Goal: Navigation & Orientation: Find specific page/section

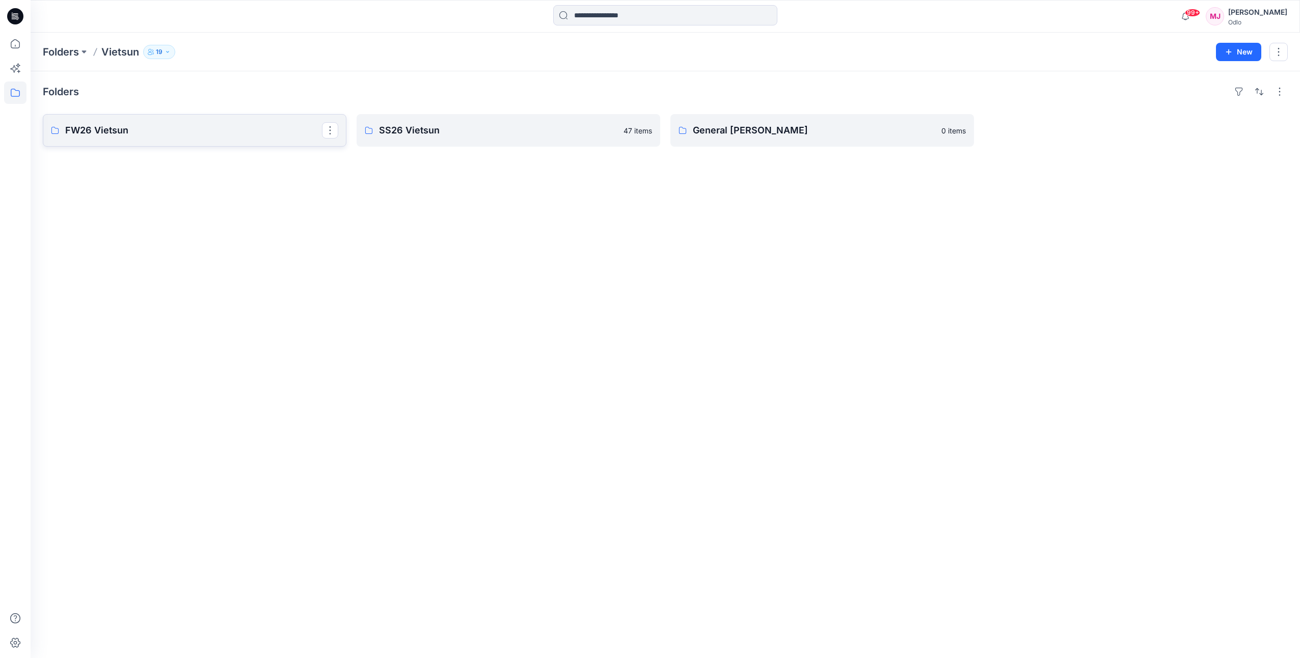
drag, startPoint x: 0, startPoint y: 0, endPoint x: 240, endPoint y: 139, distance: 277.1
click at [240, 139] on link "FW26 Vietsun" at bounding box center [195, 130] width 304 height 33
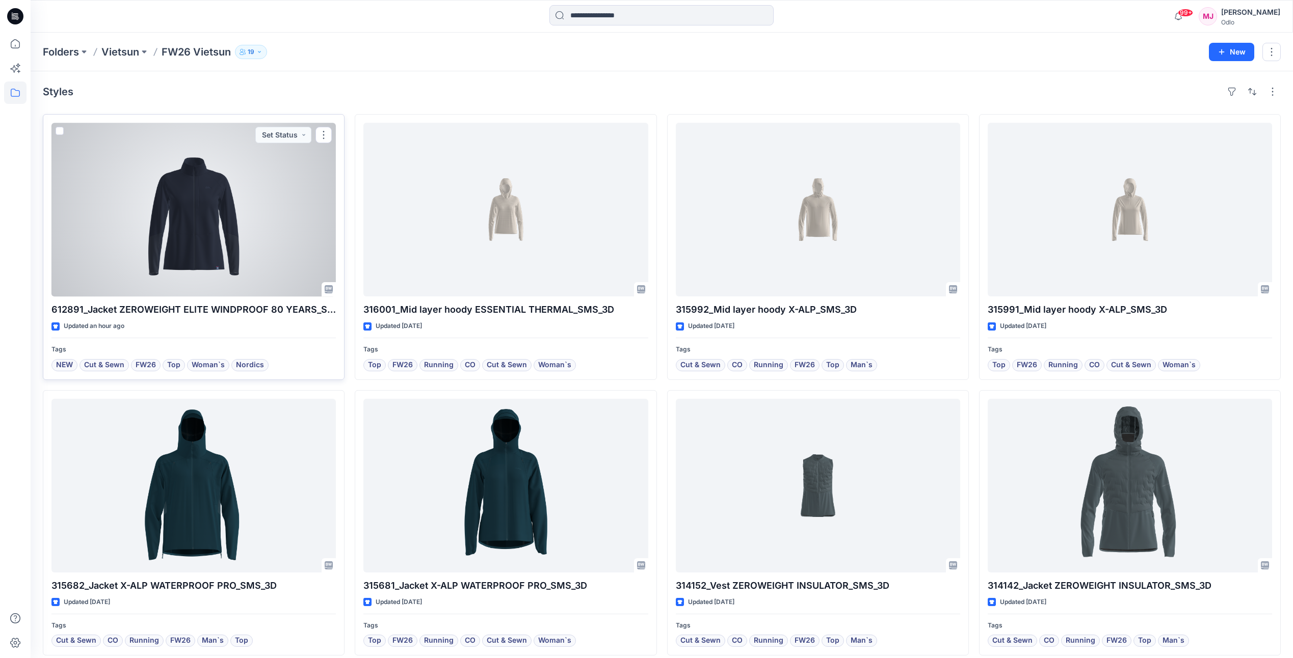
click at [226, 248] on div at bounding box center [193, 210] width 284 height 174
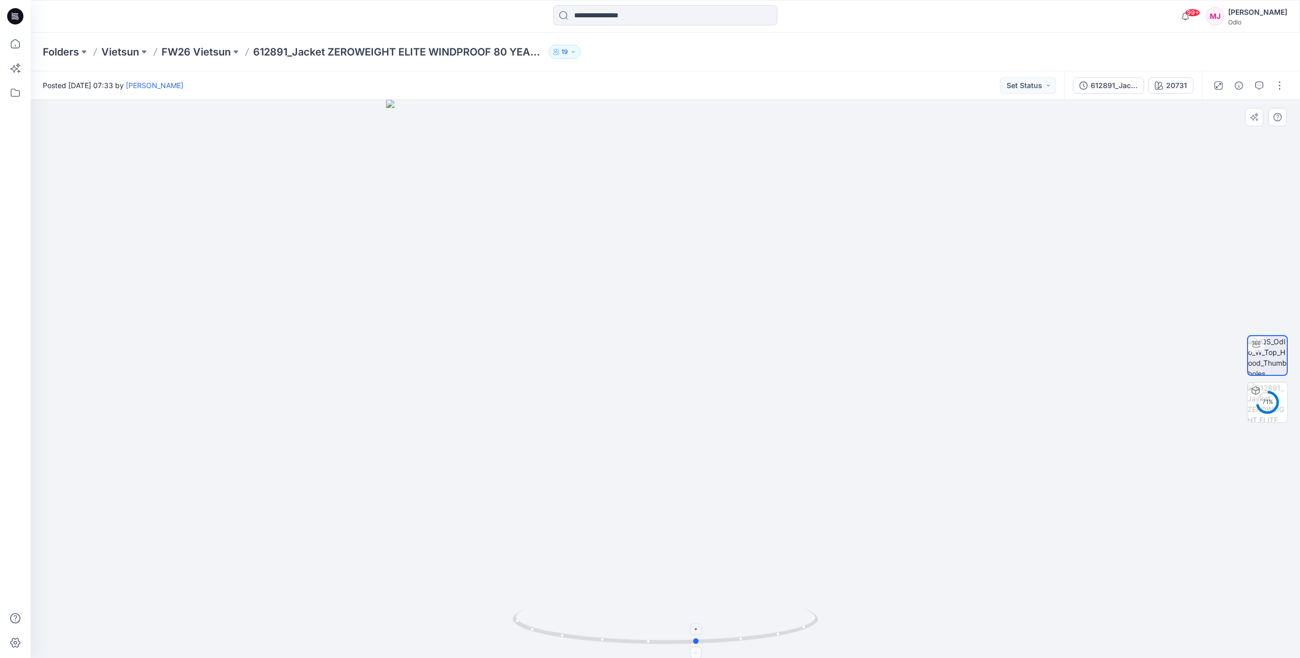
drag, startPoint x: 667, startPoint y: 644, endPoint x: 698, endPoint y: 621, distance: 39.2
click at [698, 621] on icon at bounding box center [667, 628] width 308 height 38
click at [1235, 90] on button "button" at bounding box center [1239, 85] width 16 height 16
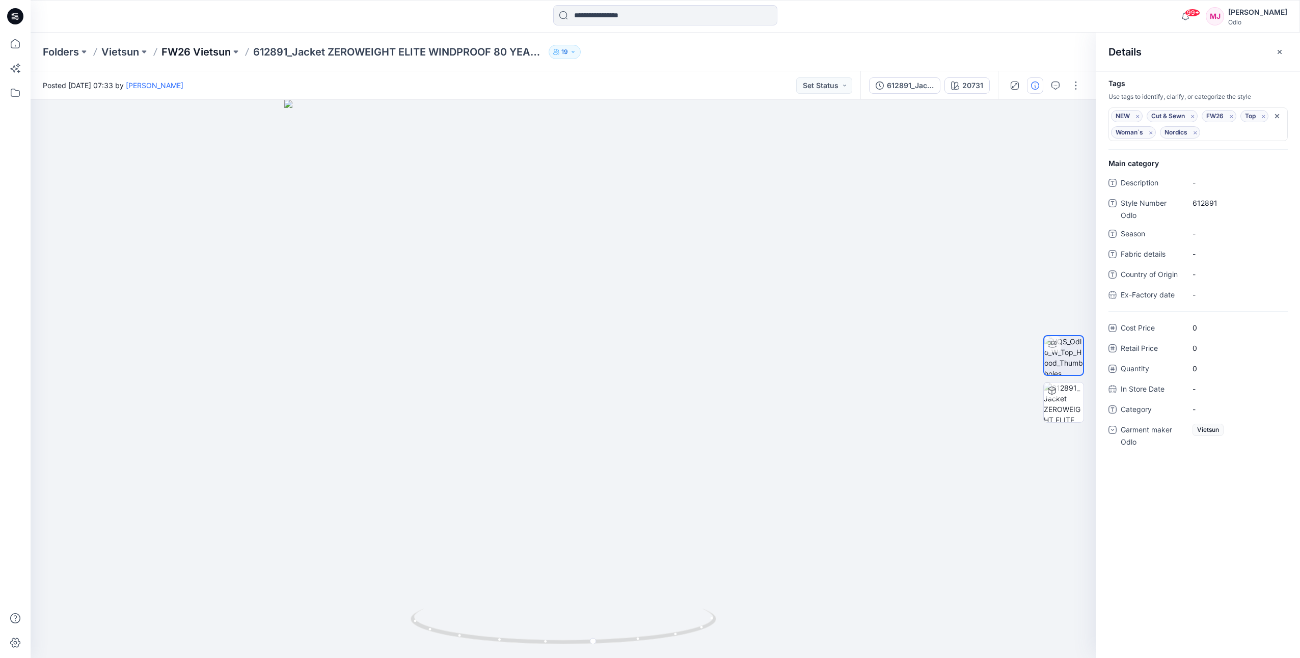
click at [190, 57] on p "FW26 Vietsun" at bounding box center [196, 52] width 69 height 14
